Goal: Check status: Check status

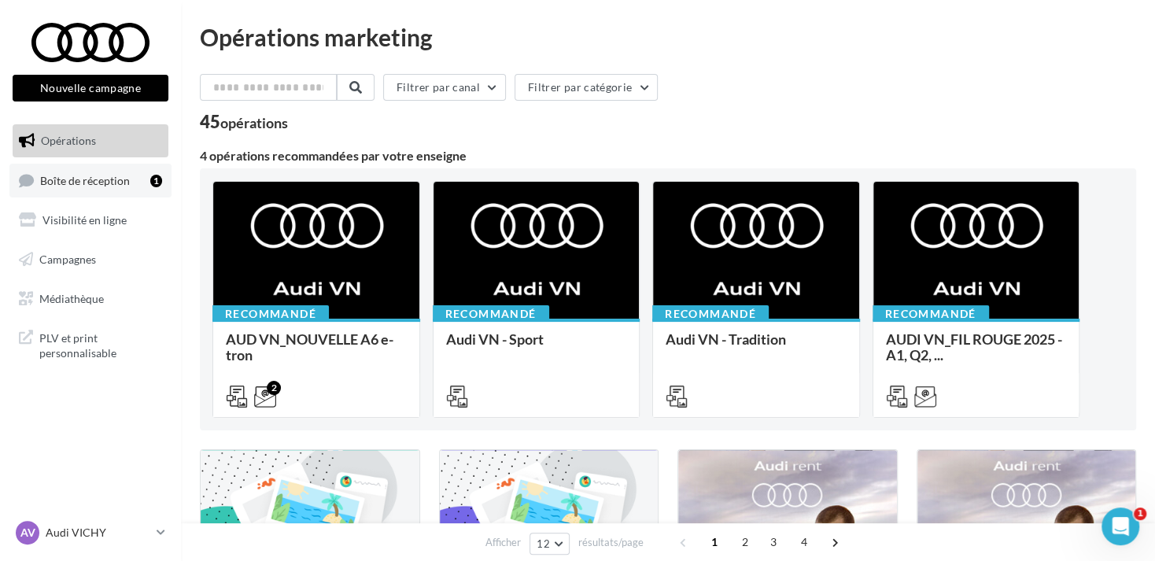
click at [107, 180] on span "Boîte de réception" at bounding box center [85, 179] width 90 height 13
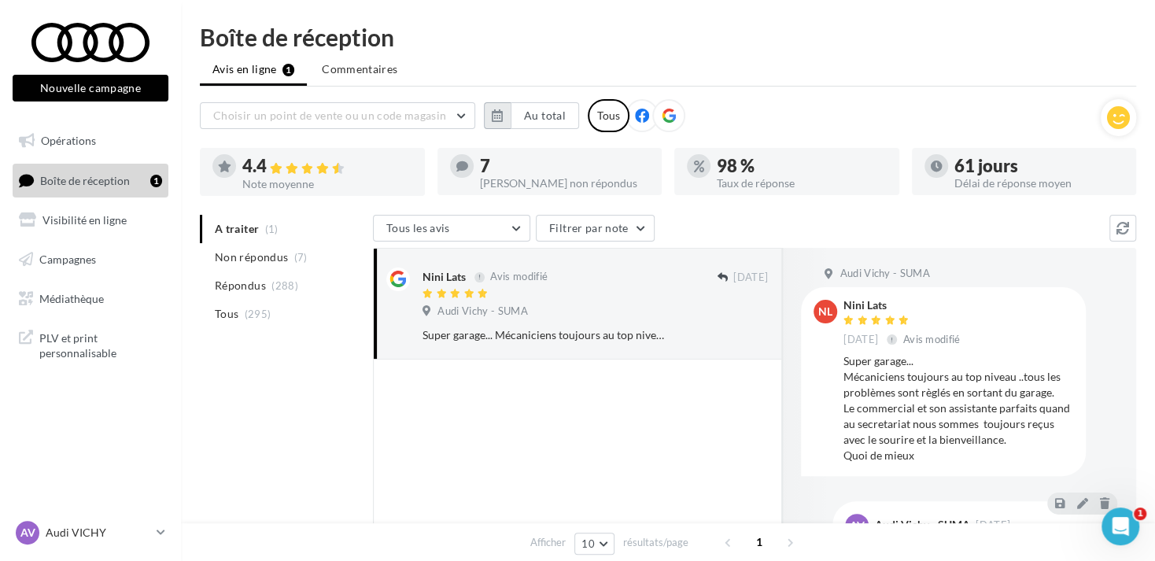
click at [504, 114] on button "button" at bounding box center [497, 115] width 27 height 27
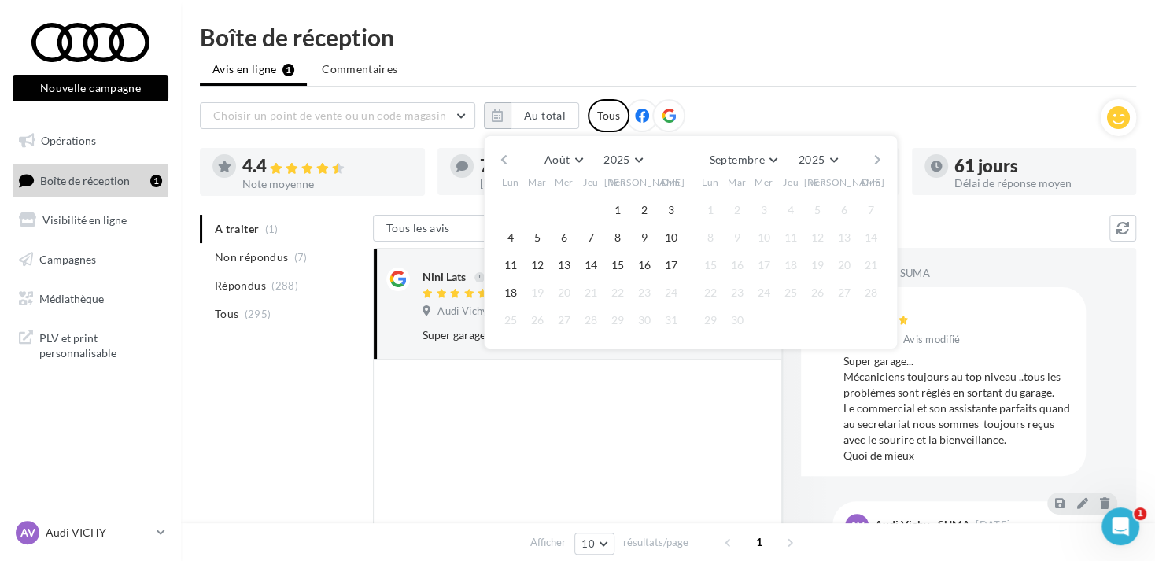
click at [502, 156] on button "button" at bounding box center [503, 160] width 13 height 22
click at [548, 210] on button "1" at bounding box center [538, 210] width 24 height 24
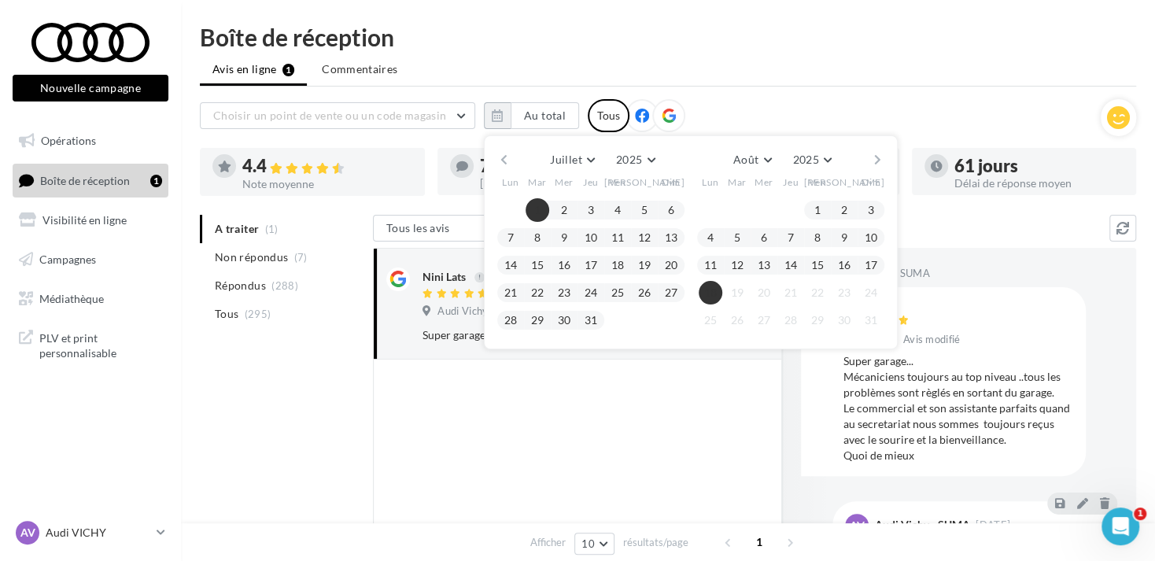
click at [707, 290] on button "18" at bounding box center [711, 293] width 24 height 24
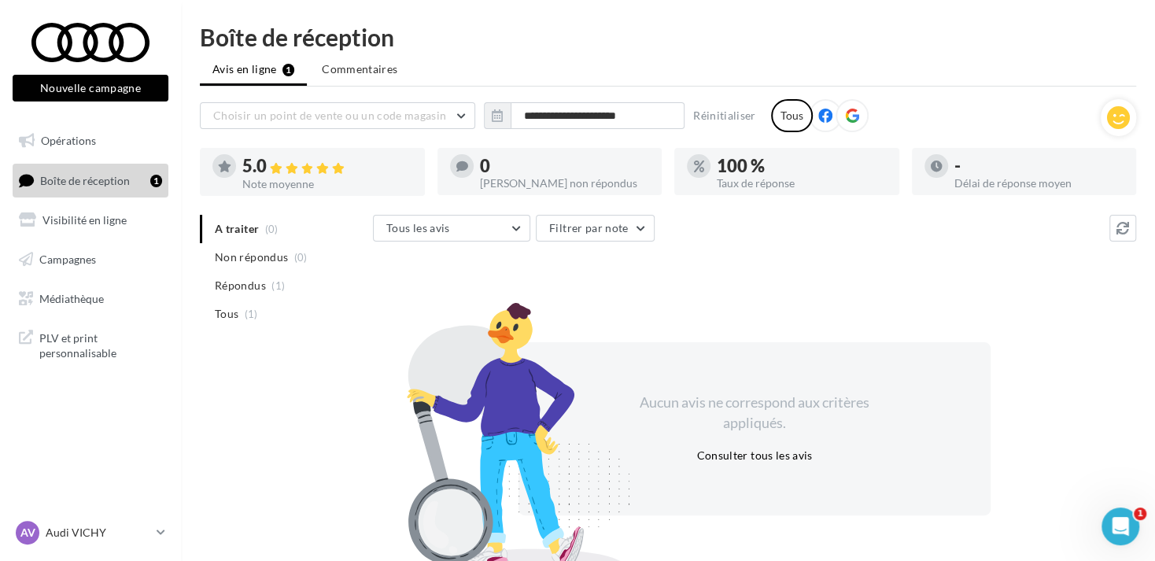
click at [854, 119] on icon at bounding box center [852, 116] width 14 height 14
click at [493, 112] on icon "button" at bounding box center [497, 115] width 11 height 13
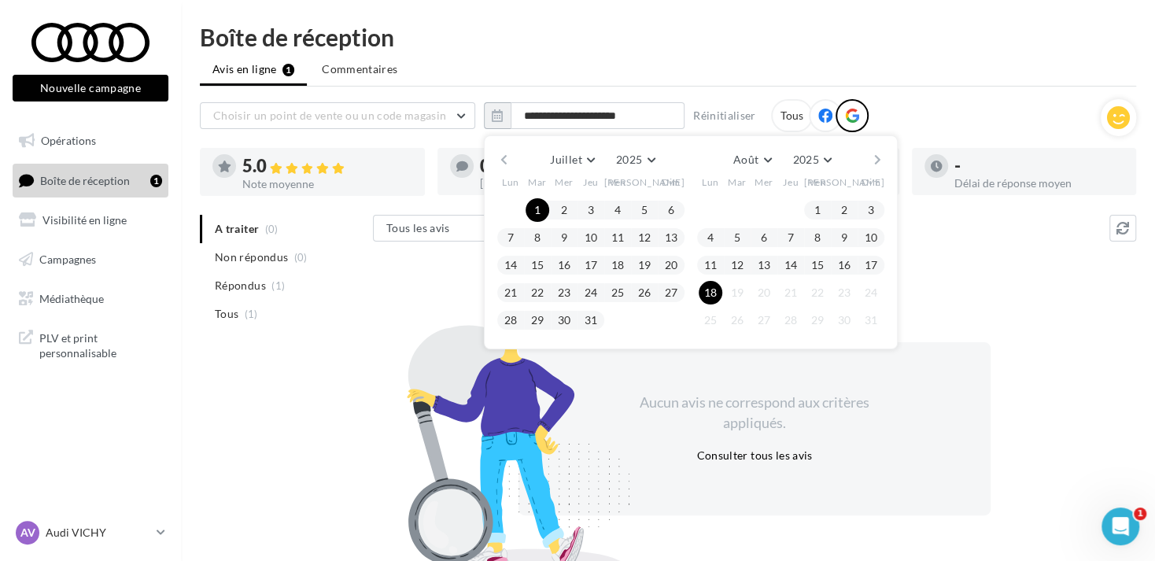
click at [484, 149] on div "**********" at bounding box center [668, 335] width 937 height 473
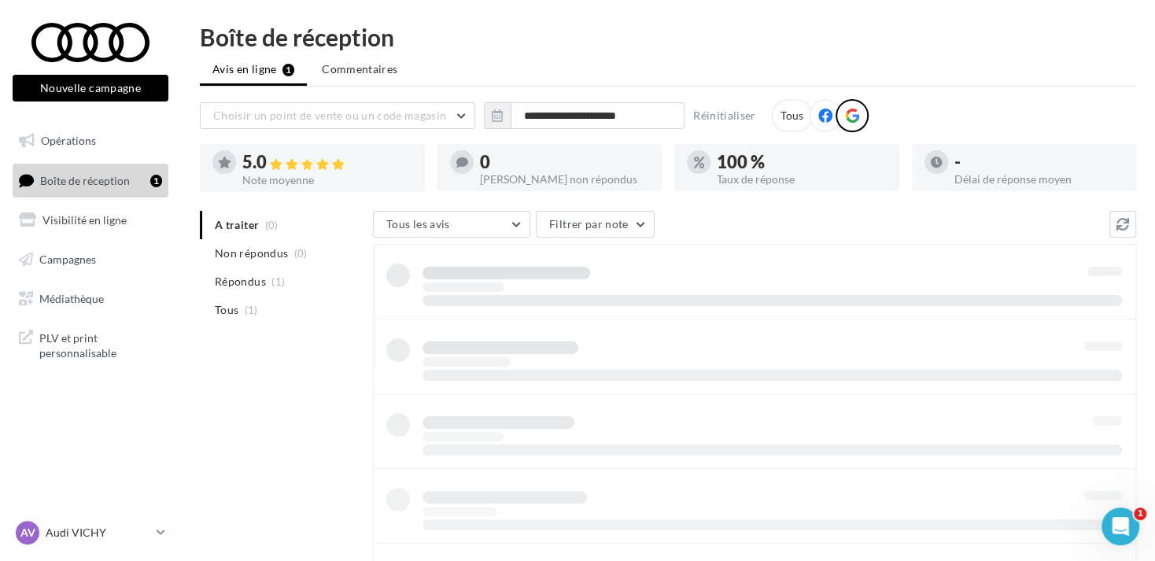
click at [499, 153] on div "0 Avis non répondus" at bounding box center [565, 167] width 170 height 35
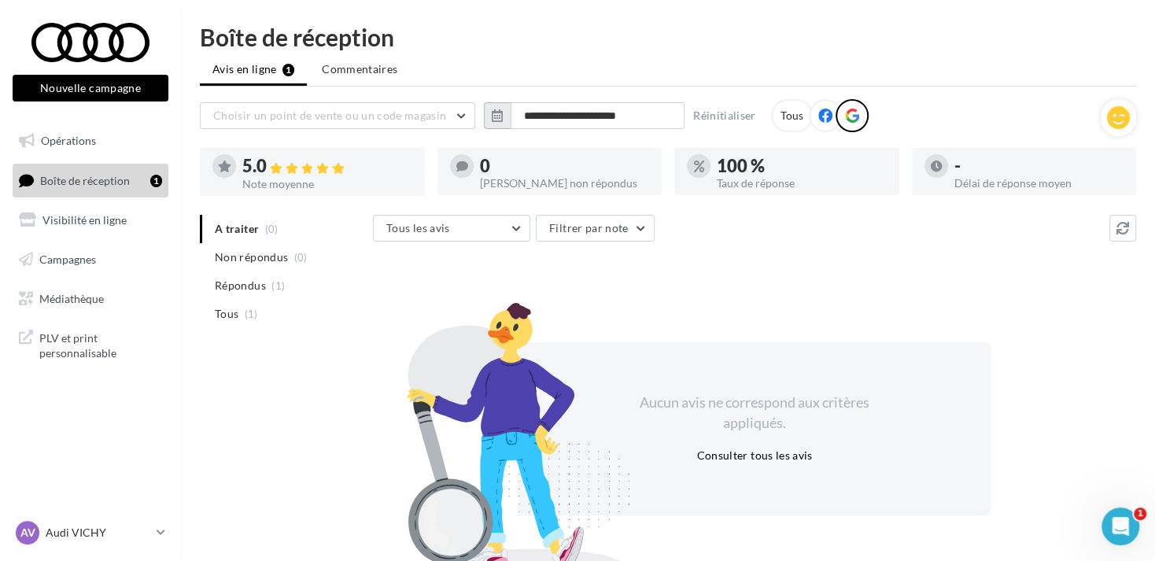
click at [502, 115] on icon "button" at bounding box center [497, 115] width 11 height 13
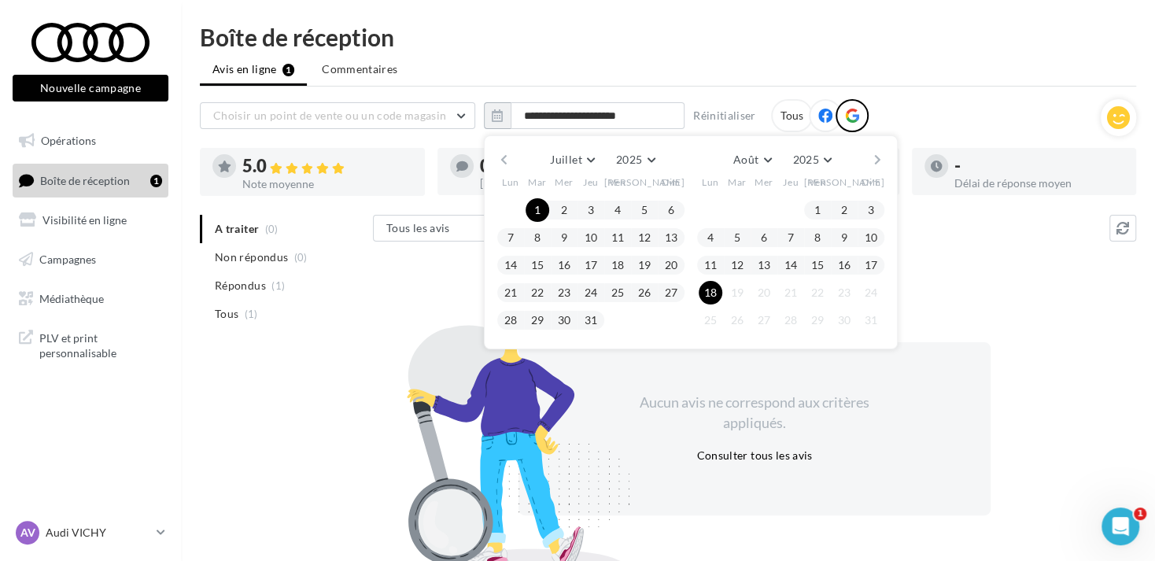
click at [507, 153] on button "button" at bounding box center [503, 160] width 13 height 22
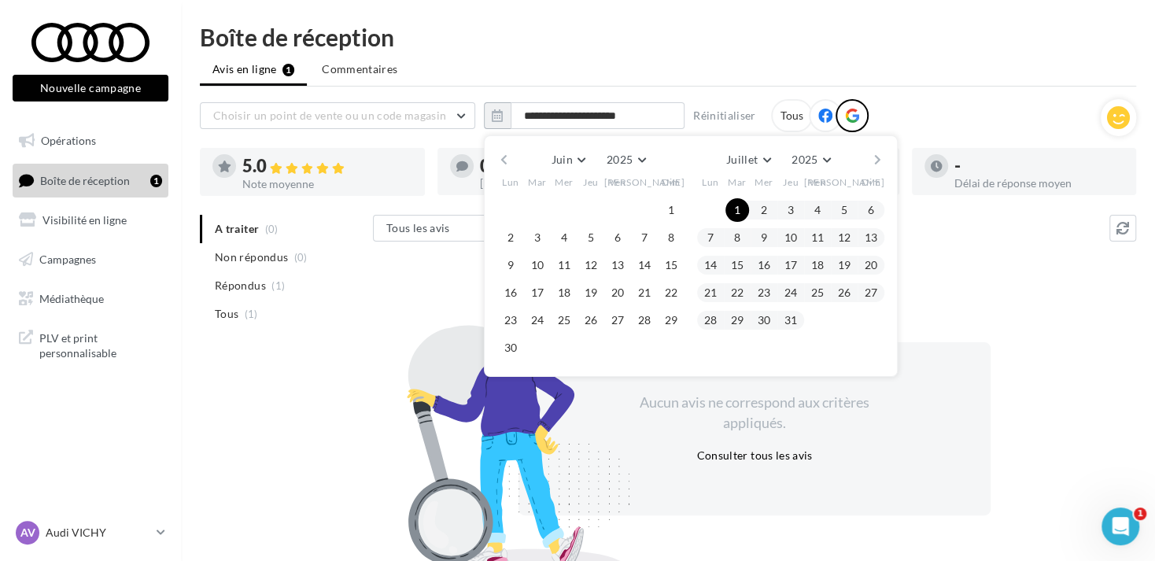
click at [507, 153] on button "button" at bounding box center [503, 160] width 13 height 22
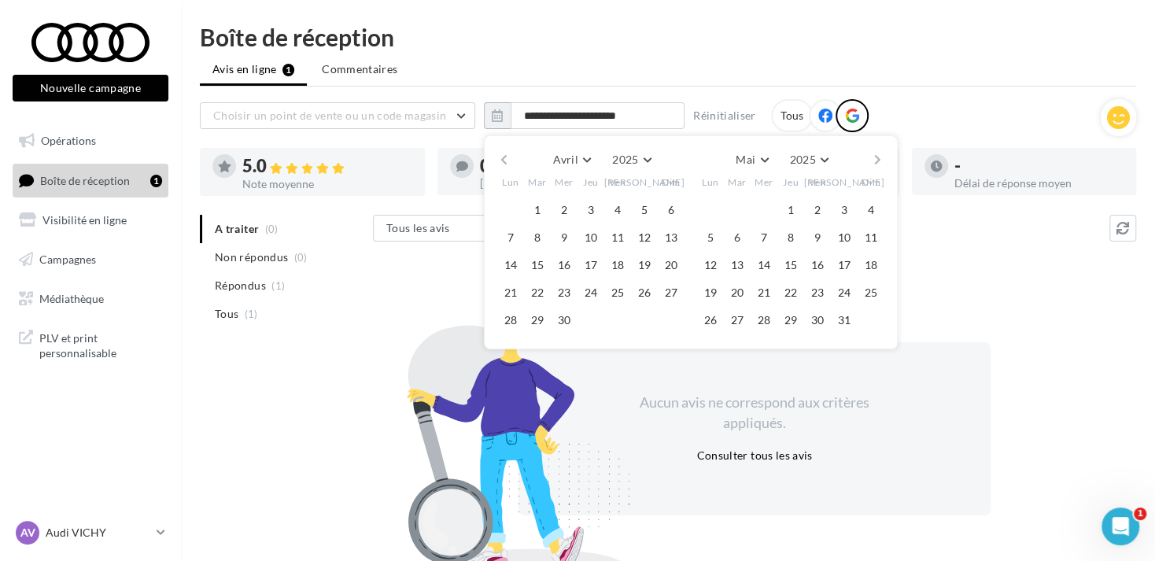
drag, startPoint x: 538, startPoint y: 201, endPoint x: 708, endPoint y: 196, distance: 169.3
click at [538, 201] on button "1" at bounding box center [538, 210] width 24 height 24
drag, startPoint x: 892, startPoint y: 156, endPoint x: 881, endPoint y: 158, distance: 10.5
click at [889, 157] on div "[PERSON_NAME] Mars Avril Mai Juin Juillet Août Septembre Octobre Novembre [DATE…" at bounding box center [691, 242] width 414 height 214
click at [881, 158] on button "button" at bounding box center [877, 160] width 13 height 22
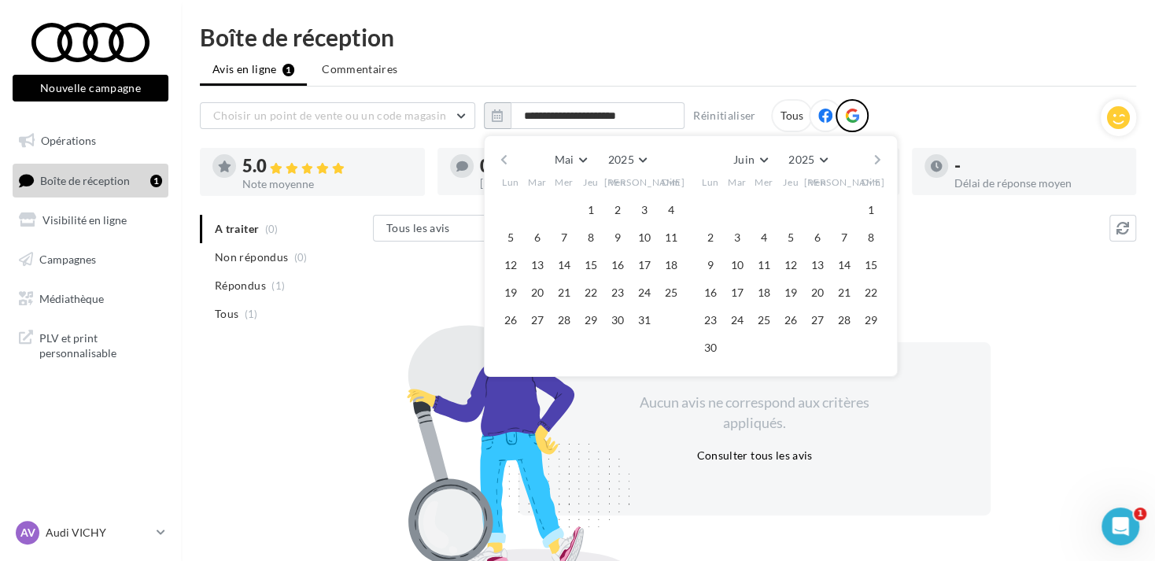
click at [881, 158] on button "button" at bounding box center [877, 160] width 13 height 22
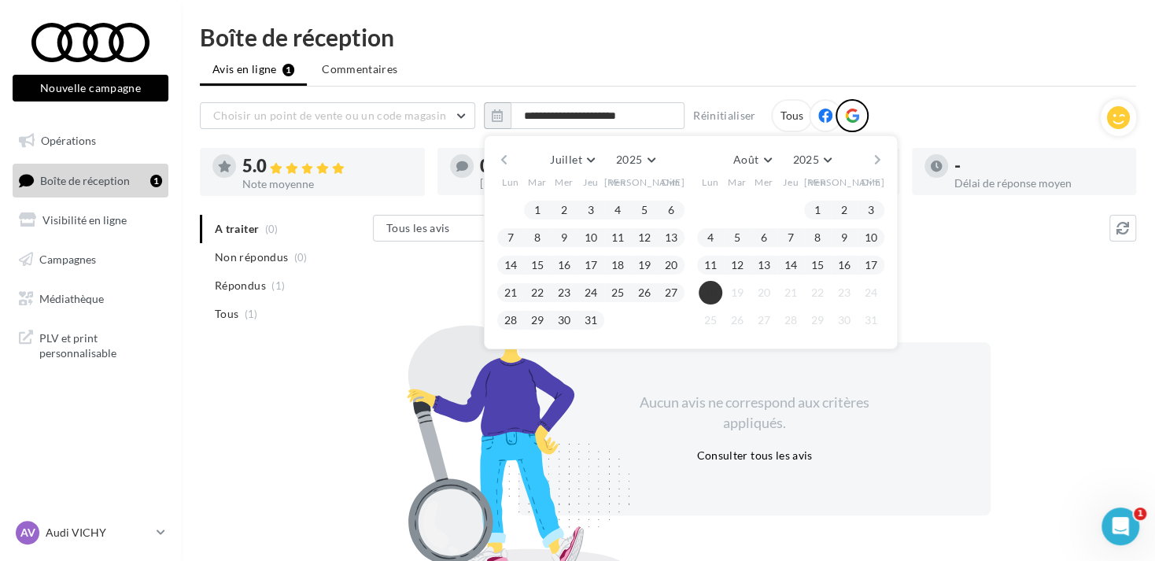
click at [705, 287] on button "18" at bounding box center [711, 293] width 24 height 24
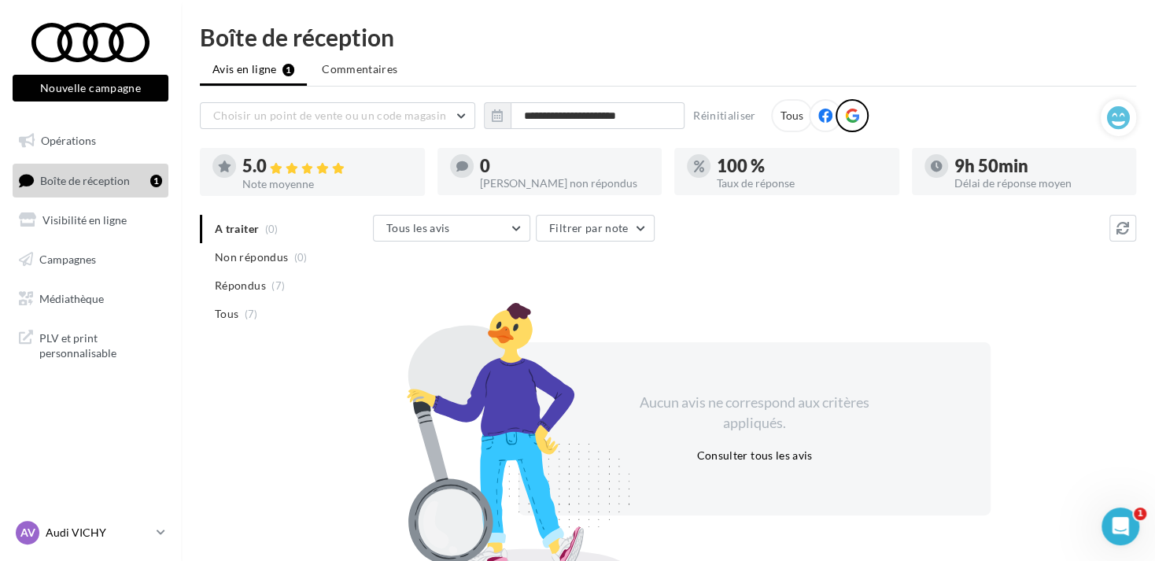
click at [87, 540] on p "Audi VICHY" at bounding box center [98, 533] width 105 height 16
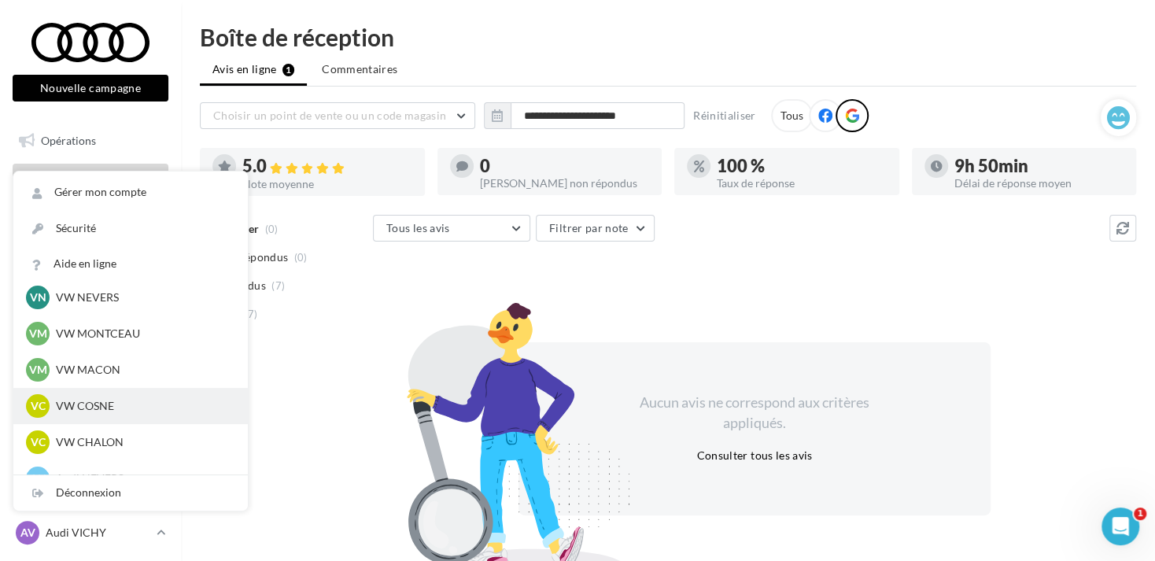
scroll to position [472, 0]
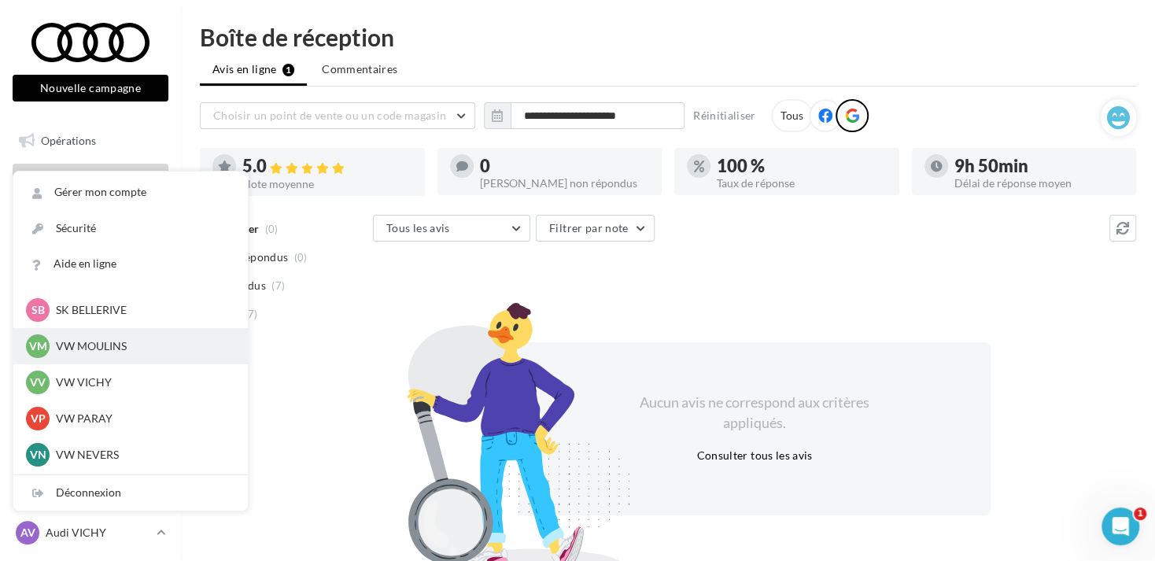
click at [115, 336] on div "VM VW MOULINS vw-toul-dup" at bounding box center [130, 346] width 209 height 24
